Goal: Information Seeking & Learning: Learn about a topic

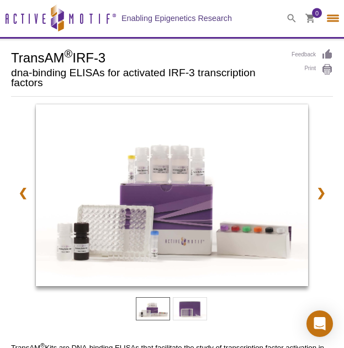
select select "[GEOGRAPHIC_DATA]"
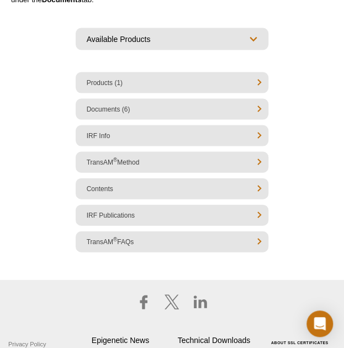
scroll to position [493, 0]
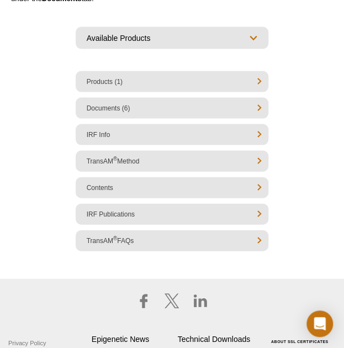
click at [126, 85] on li "Products (1)" at bounding box center [172, 81] width 193 height 21
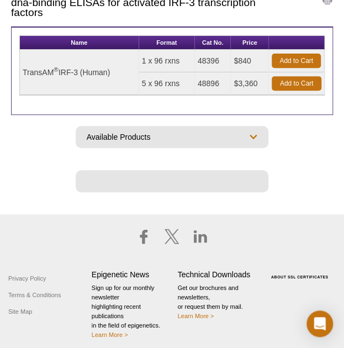
scroll to position [73, 0]
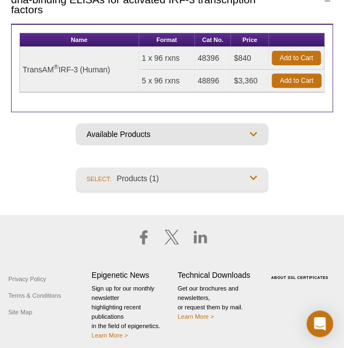
click at [228, 176] on select "Overview Products (1) Documents (6) IRF Info TransAM ® Method Contents IRF Publ…" at bounding box center [172, 177] width 193 height 21
select select "TransAM<sup>®</sup> Method"
click at [76, 167] on select "Overview Products (1) Documents (6) IRF Info TransAM ® Method Contents IRF Publ…" at bounding box center [172, 177] width 193 height 21
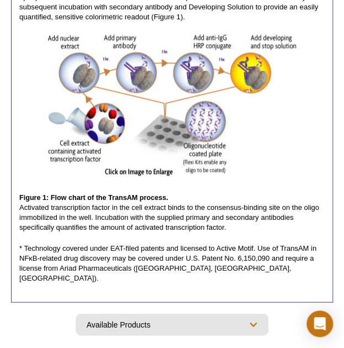
scroll to position [350, 0]
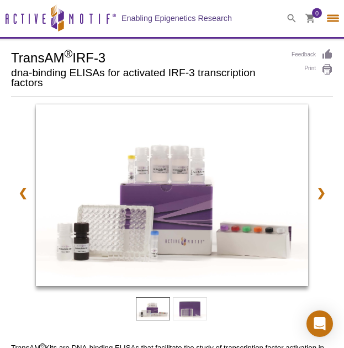
select select "[GEOGRAPHIC_DATA]"
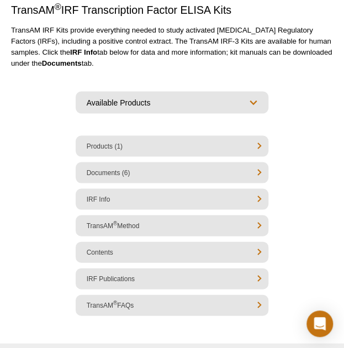
click at [153, 193] on li "IRF Info" at bounding box center [172, 198] width 193 height 21
select select "IRF Info"
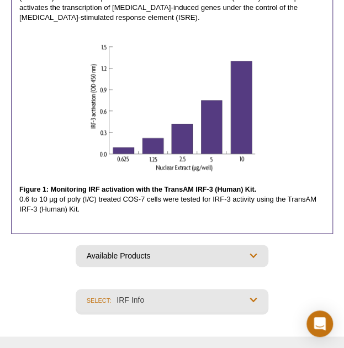
scroll to position [169, 0]
